Goal: Information Seeking & Learning: Find specific fact

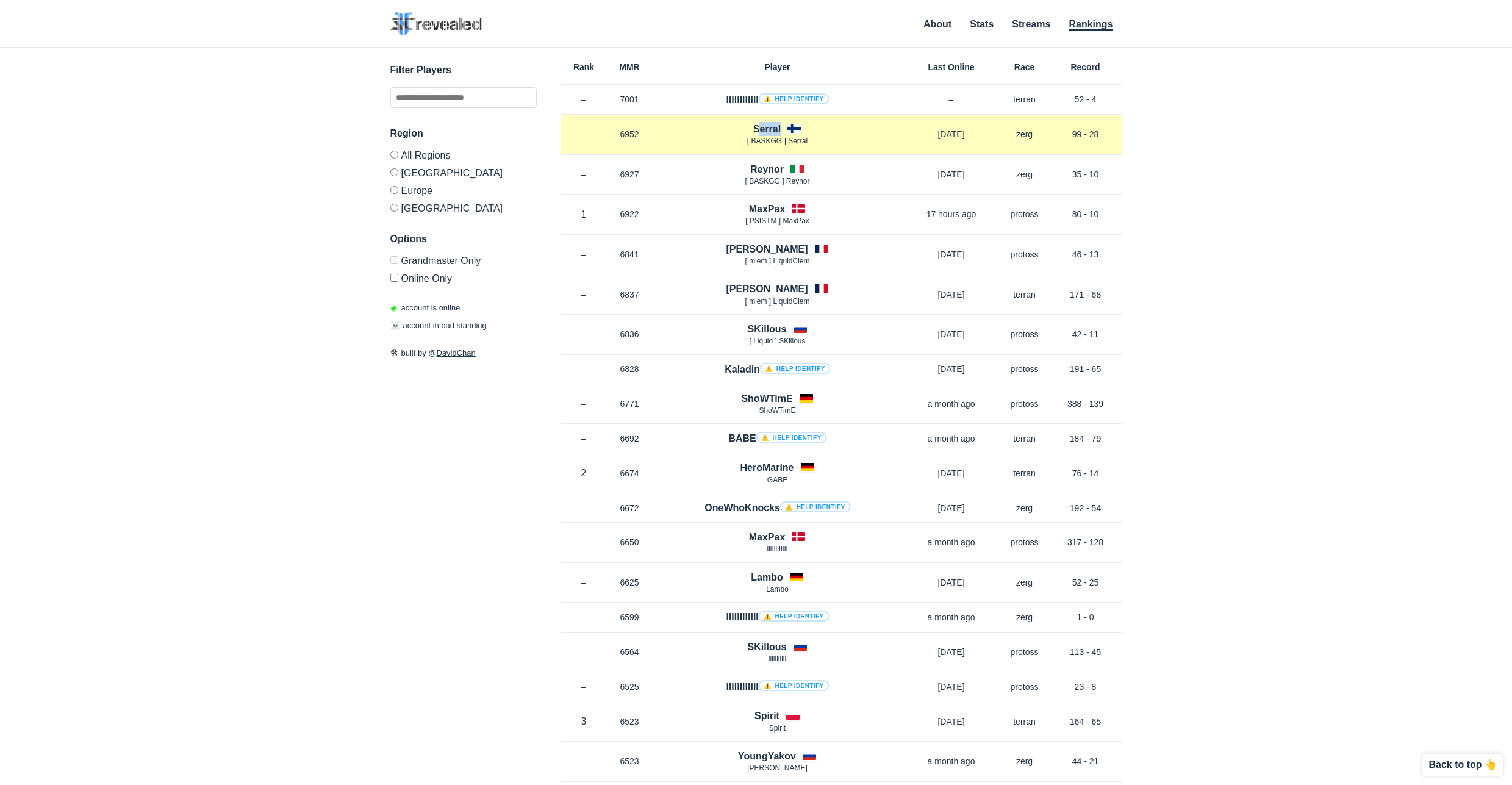
drag, startPoint x: 840, startPoint y: 136, endPoint x: 744, endPoint y: 127, distance: 96.4
click at [744, 127] on div "Serral [ BASKGG ] Serral" at bounding box center [777, 134] width 250 height 25
click at [741, 127] on div "Serral [ BASKGG ] Serral" at bounding box center [777, 134] width 250 height 25
drag, startPoint x: 741, startPoint y: 127, endPoint x: 839, endPoint y: 146, distance: 99.8
click at [839, 146] on div "Serral [ BASKGG ] Serral" at bounding box center [777, 134] width 250 height 25
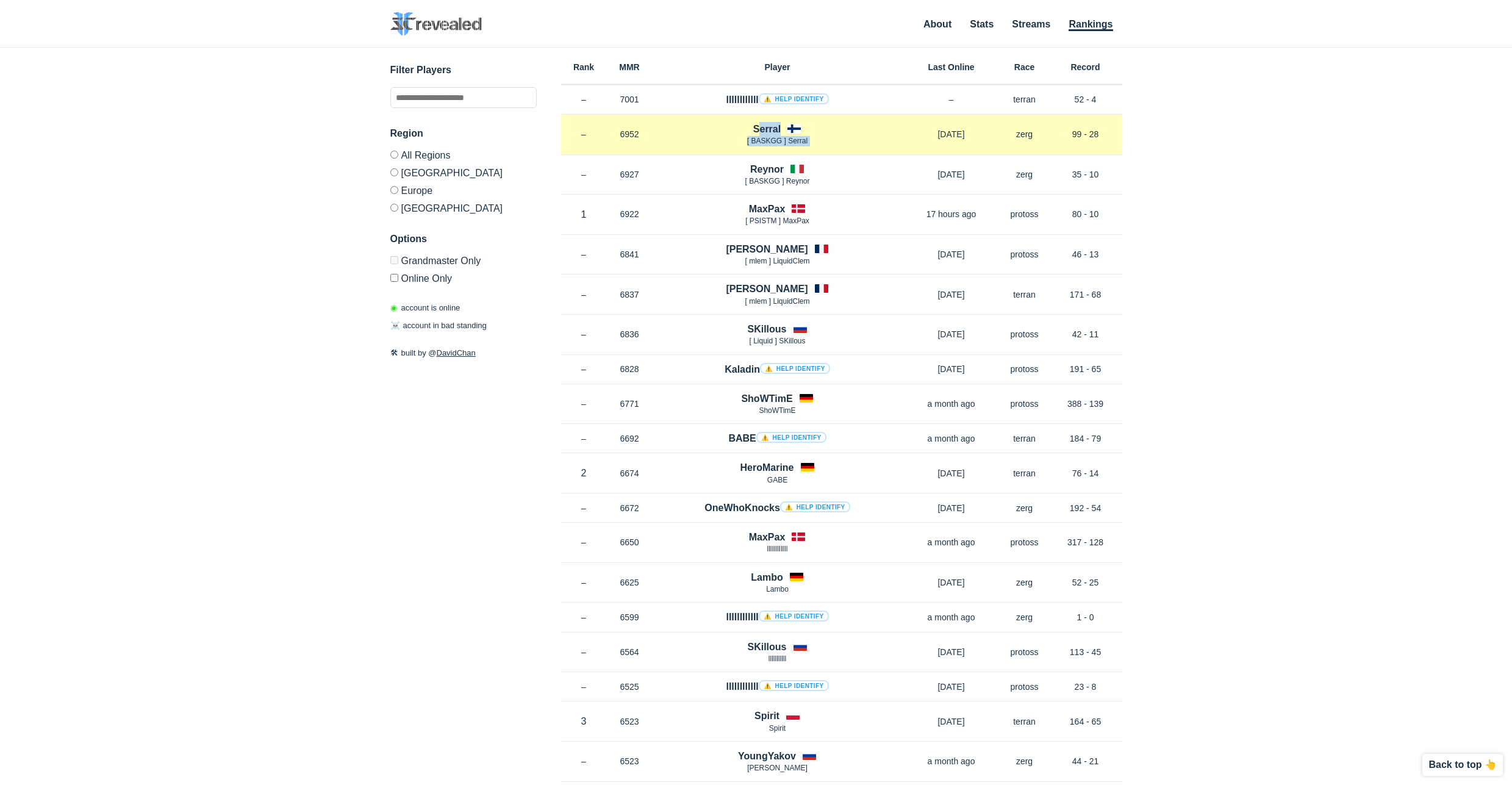
click at [839, 148] on div "Rank – MMR 6952 Region EU Serral [ BASKGG ] Serral [DATE] Race zerg Record 99 -…" at bounding box center [842, 134] width 561 height 40
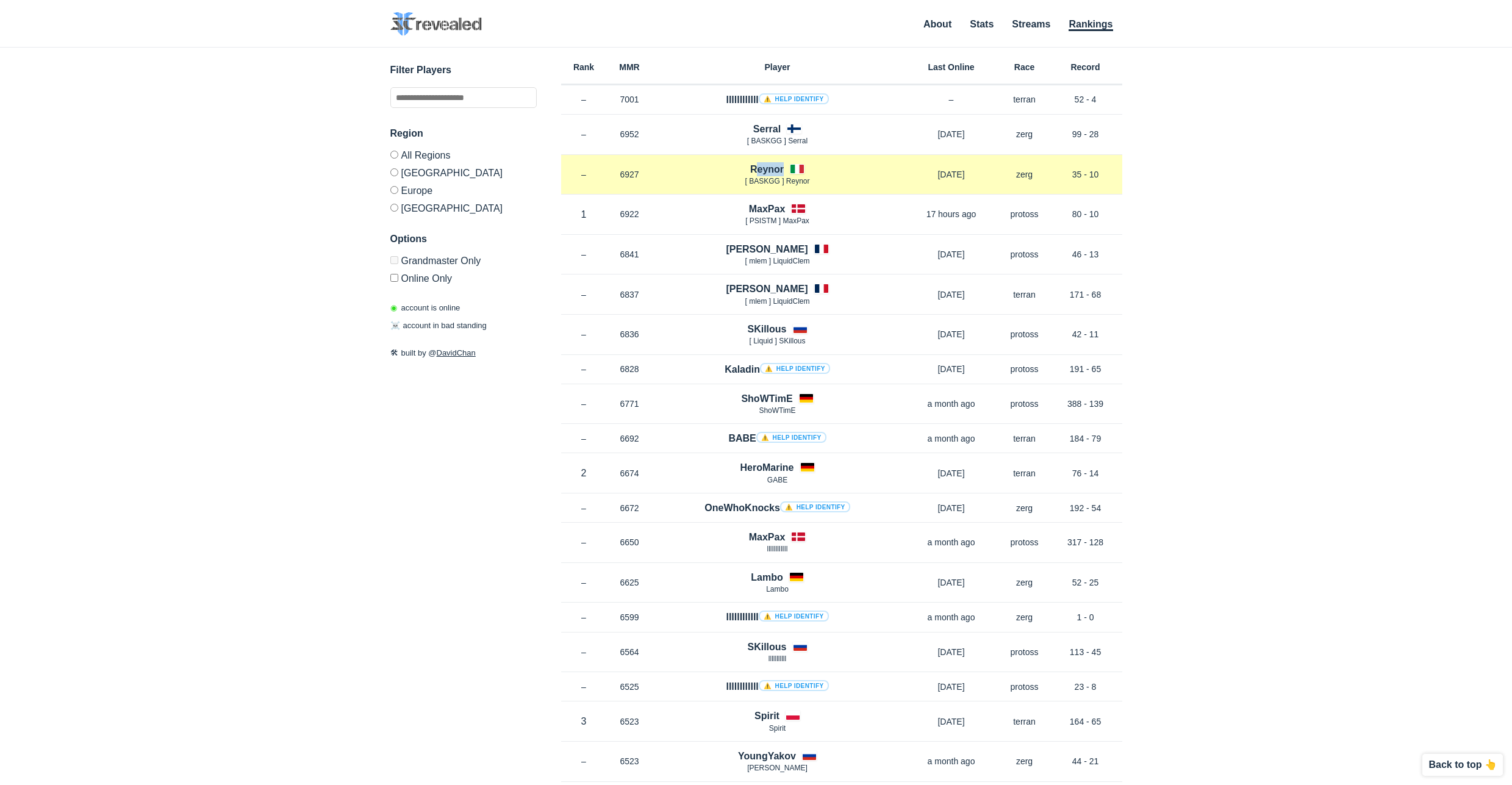
drag, startPoint x: 838, startPoint y: 175, endPoint x: 701, endPoint y: 159, distance: 137.9
click at [701, 159] on div "Rank – MMR 6927 Region EU [GEOGRAPHIC_DATA] [ BASKGG ] Reynor [DATE] Race zerg …" at bounding box center [842, 175] width 561 height 40
click at [710, 159] on div "Rank – MMR 6927 Region EU [GEOGRAPHIC_DATA] [ BASKGG ] Reynor [DATE] Race zerg …" at bounding box center [842, 175] width 561 height 40
drag, startPoint x: 725, startPoint y: 165, endPoint x: 838, endPoint y: 190, distance: 115.7
click at [838, 190] on div "Rank – MMR 6927 Region EU [GEOGRAPHIC_DATA] [ BASKGG ] Reynor [DATE] Race zerg …" at bounding box center [842, 175] width 561 height 40
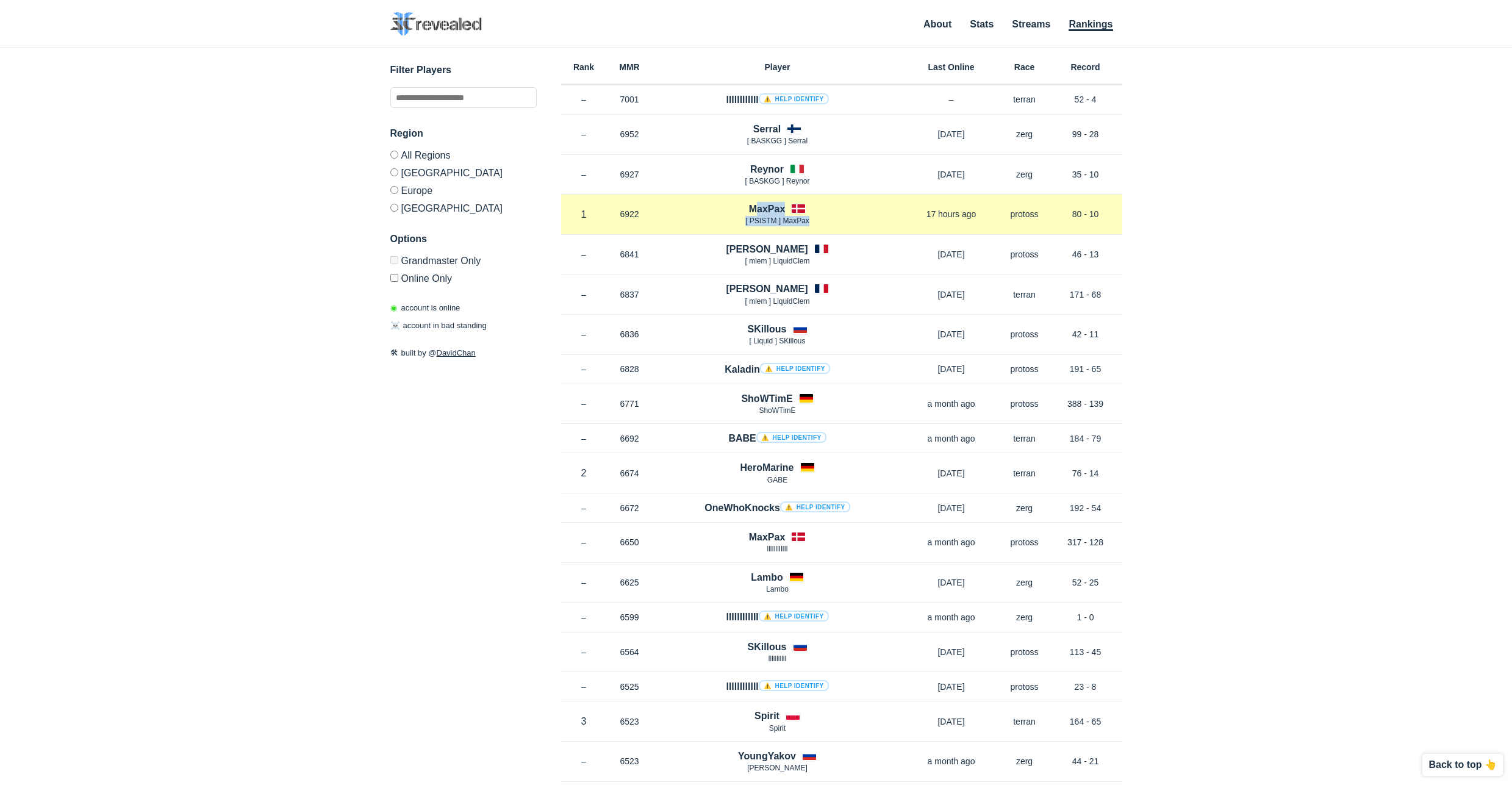
drag, startPoint x: 827, startPoint y: 220, endPoint x: 703, endPoint y: 204, distance: 125.0
click at [703, 205] on div "MaxPax [ PSISTM ] MaxPax" at bounding box center [777, 214] width 250 height 25
click at [710, 209] on div "MaxPax [ PSISTM ] MaxPax" at bounding box center [777, 214] width 250 height 25
